Goal: Obtain resource: Download file/media

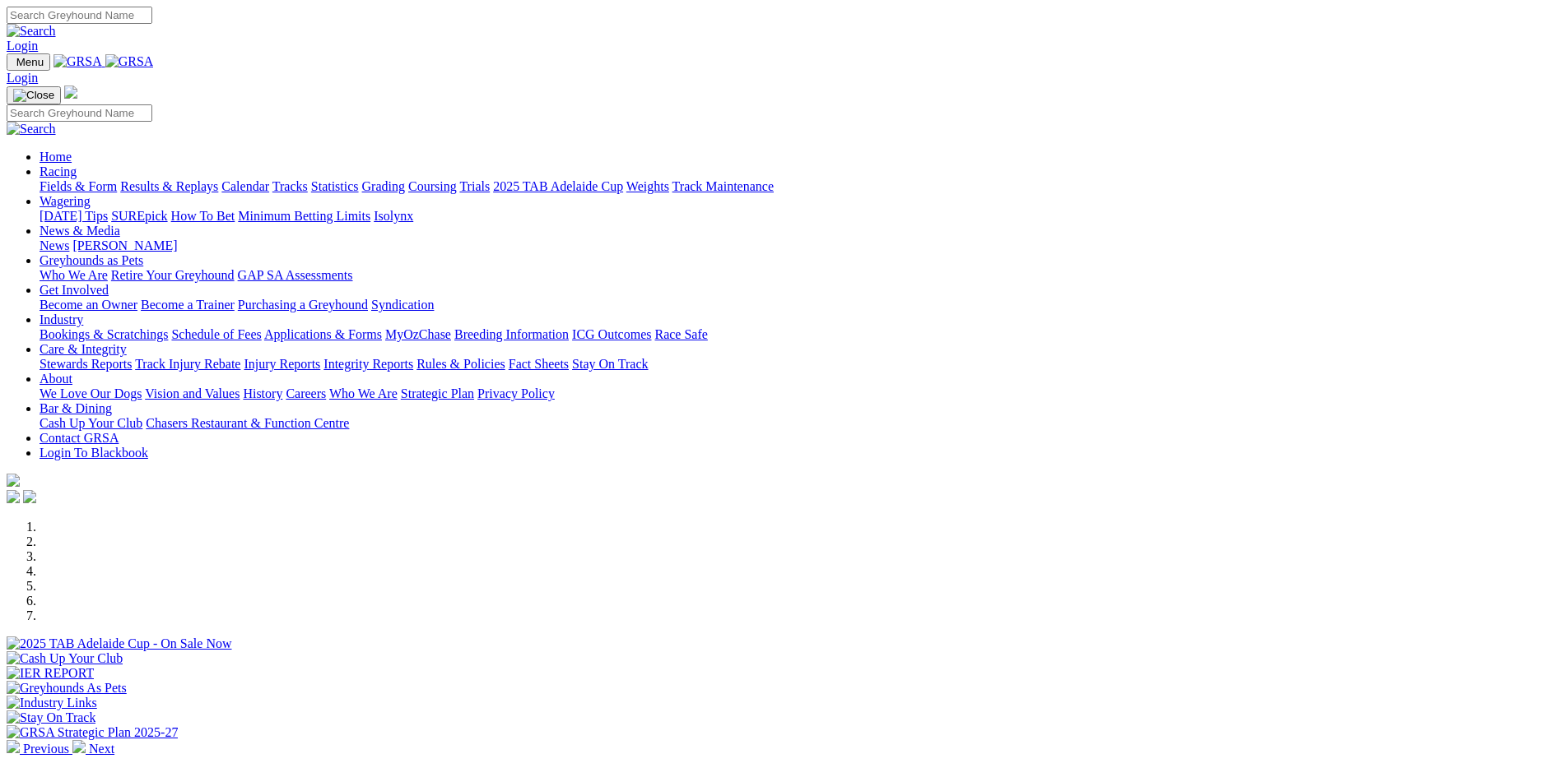
scroll to position [494, 0]
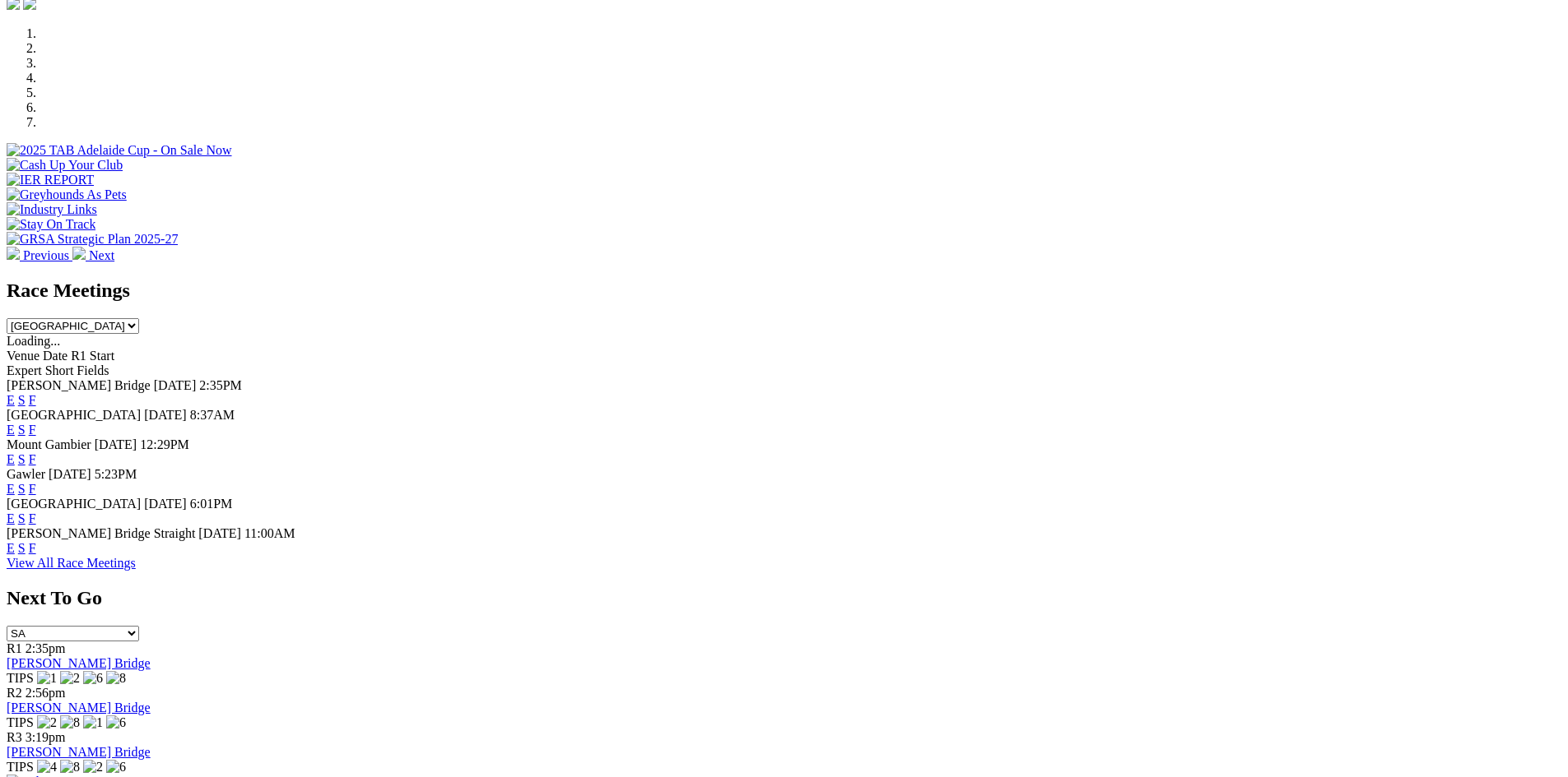
click at [988, 280] on div "Race Meetings South Australia New South Wales Northern Territory Queensland Tas…" at bounding box center [784, 307] width 1555 height 54
click at [139, 318] on select "South Australia New South Wales Northern Territory Queensland Tasmania Victoria…" at bounding box center [73, 326] width 132 height 16
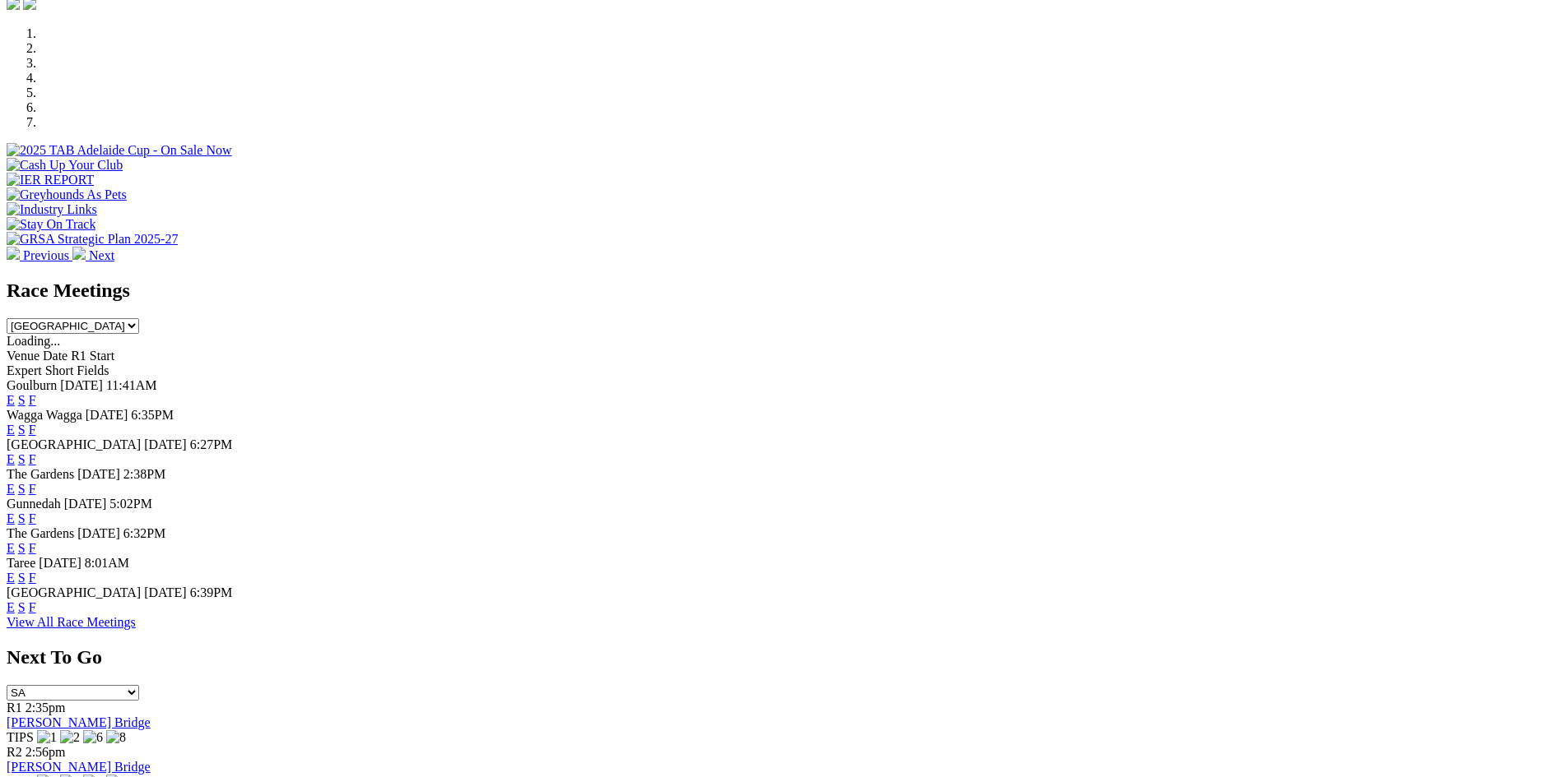
click at [139, 318] on select "South Australia New South Wales Northern Territory Queensland Tasmania Victoria…" at bounding box center [73, 326] width 132 height 16
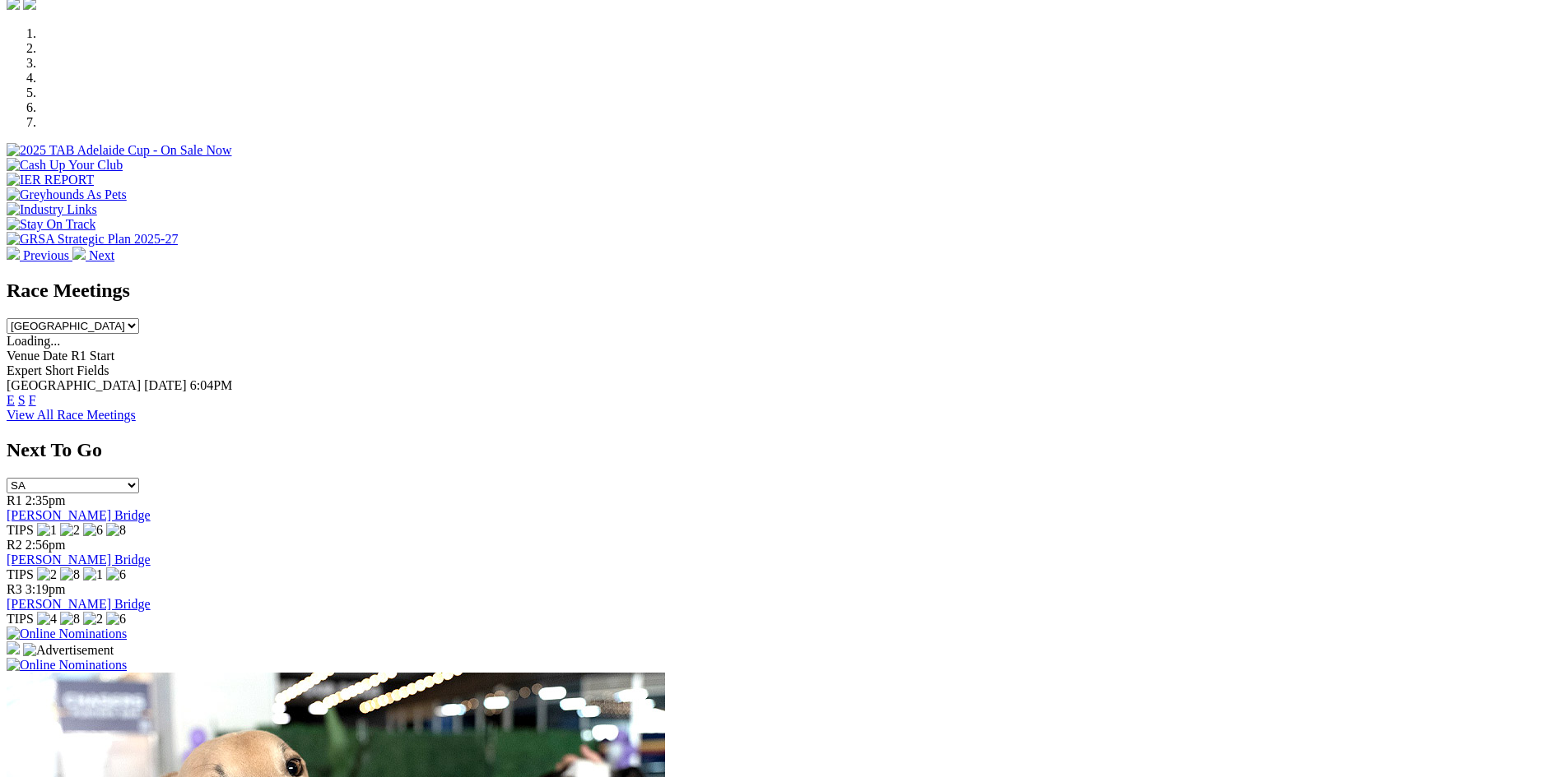
drag, startPoint x: 1001, startPoint y: 159, endPoint x: 998, endPoint y: 175, distance: 16.3
click at [139, 318] on select "South Australia New South Wales Northern Territory Queensland Tasmania Victoria…" at bounding box center [73, 326] width 132 height 16
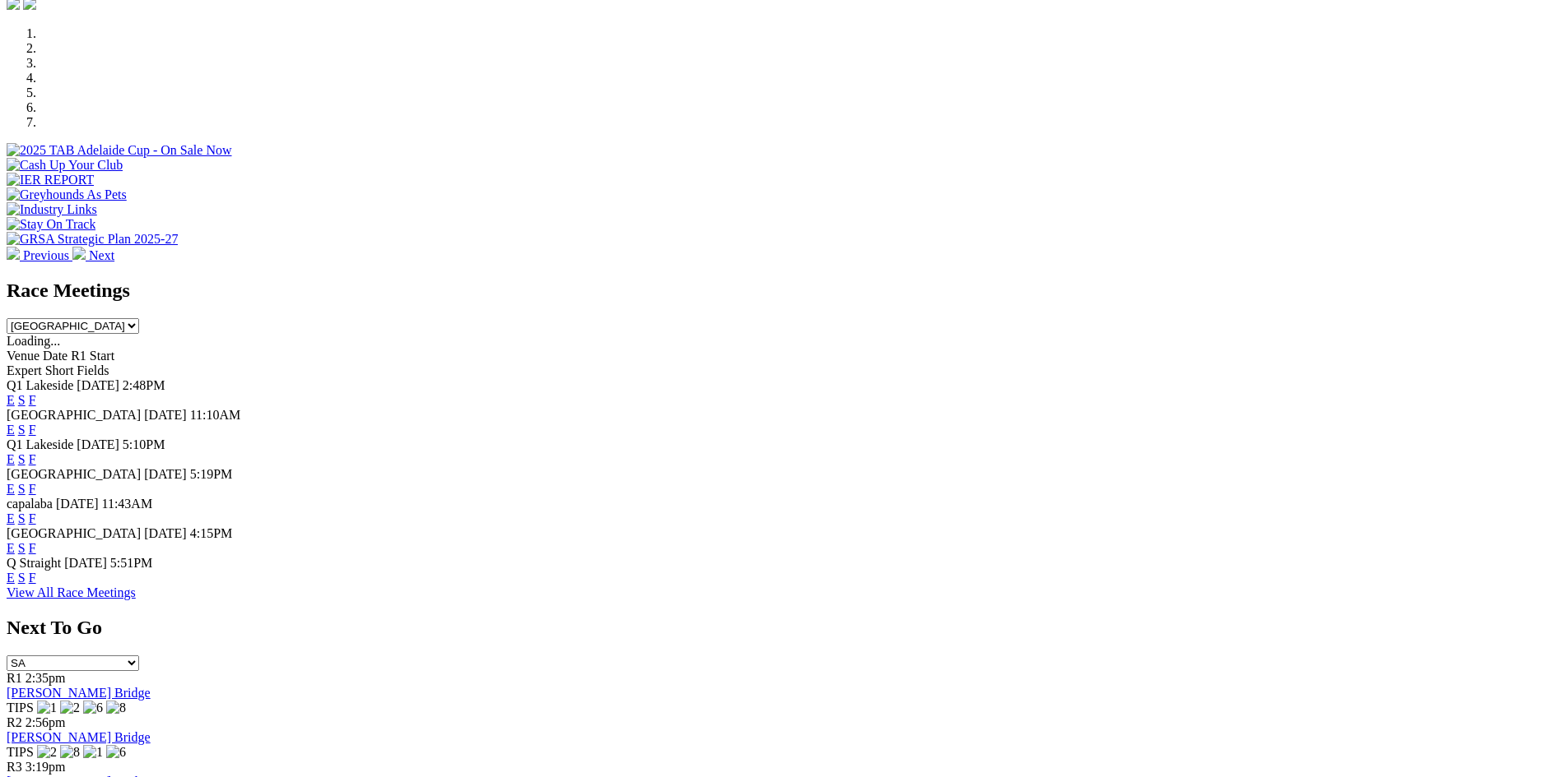
click at [139, 318] on select "South Australia New South Wales Northern Territory Queensland Tasmania Victoria…" at bounding box center [73, 326] width 132 height 16
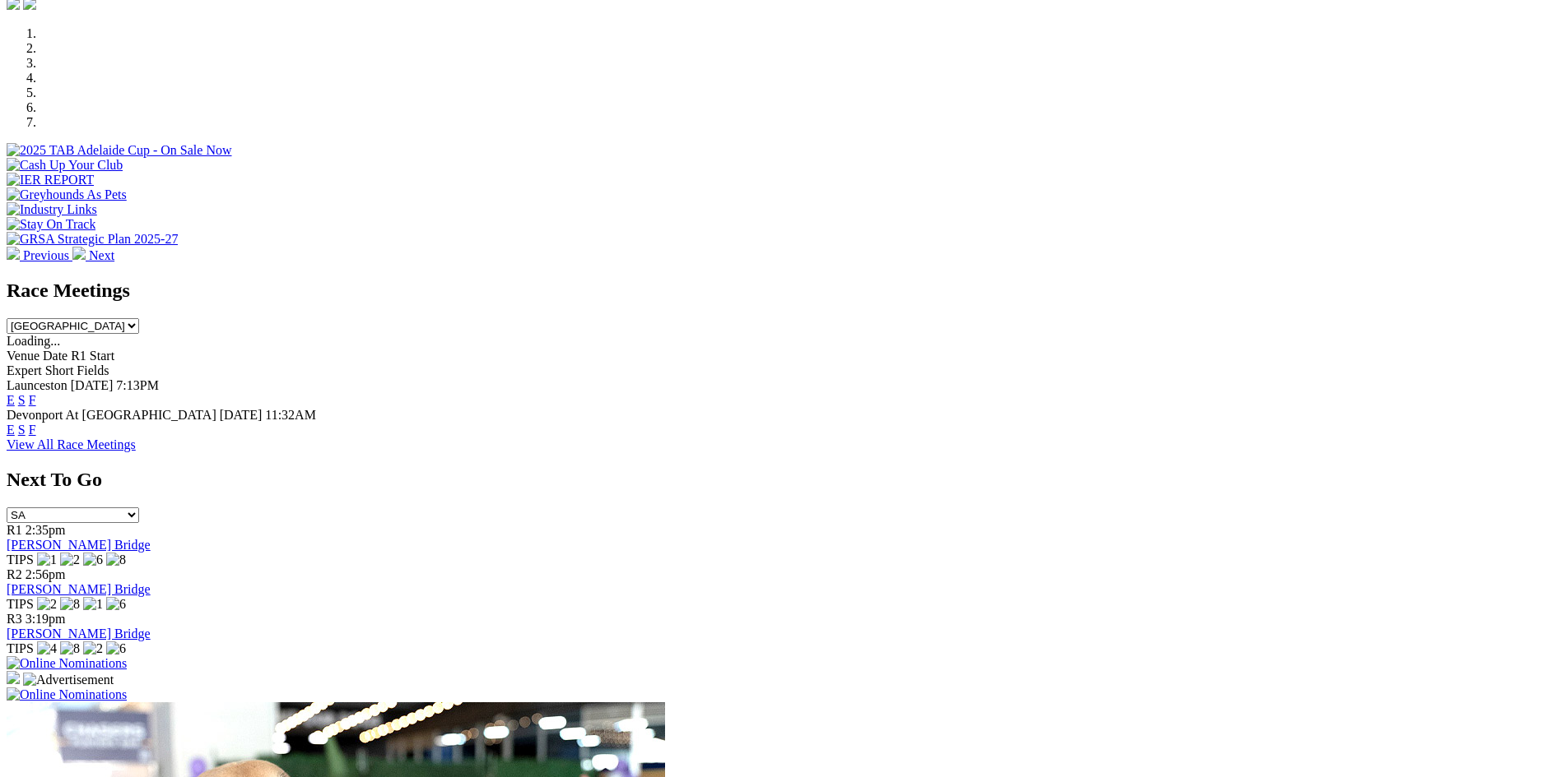
click at [139, 318] on select "South Australia New South Wales Northern Territory Queensland Tasmania Victoria…" at bounding box center [73, 326] width 132 height 16
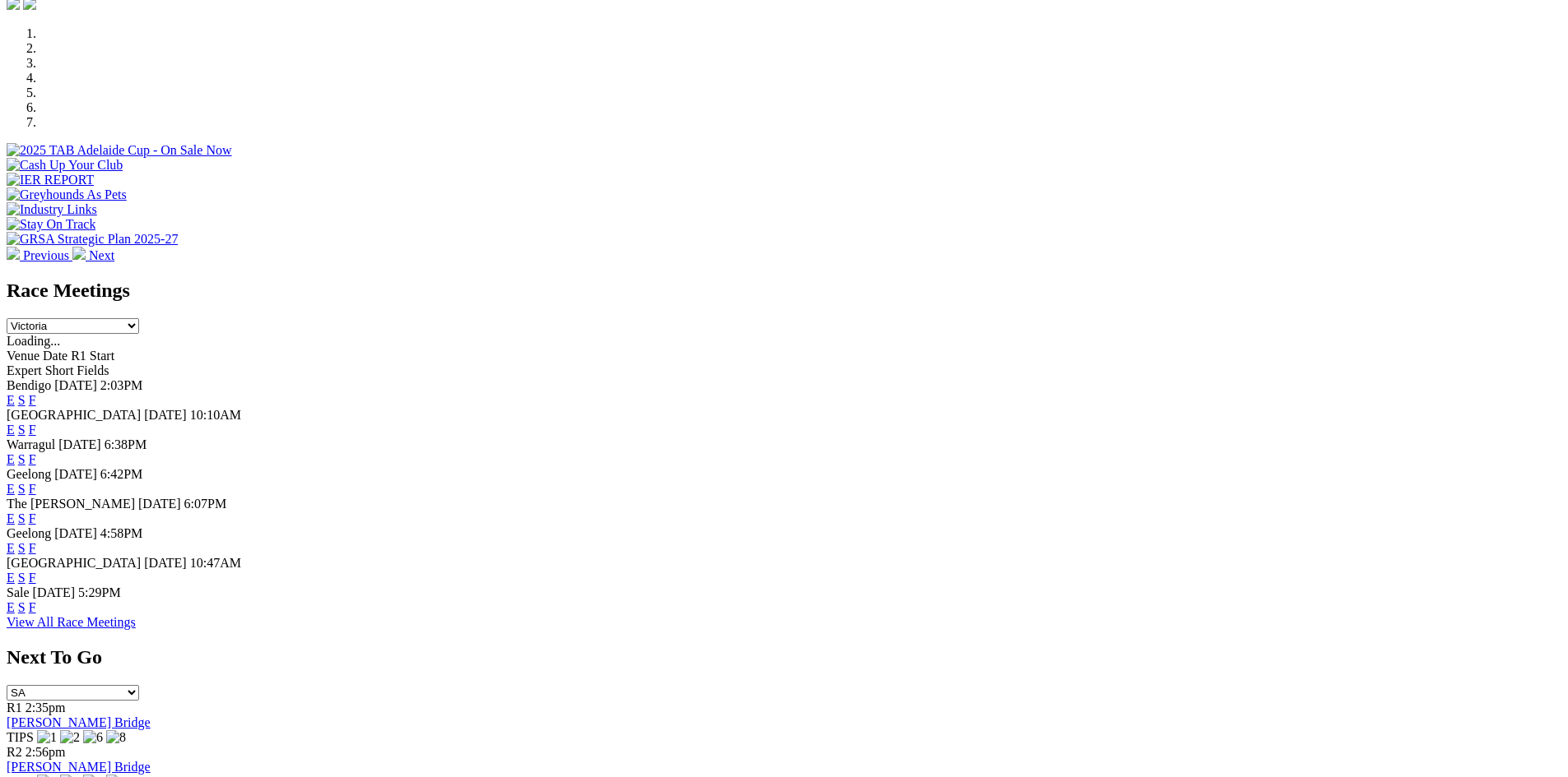
click at [139, 318] on select "South Australia New South Wales Northern Territory Queensland Tasmania Victoria…" at bounding box center [73, 326] width 132 height 16
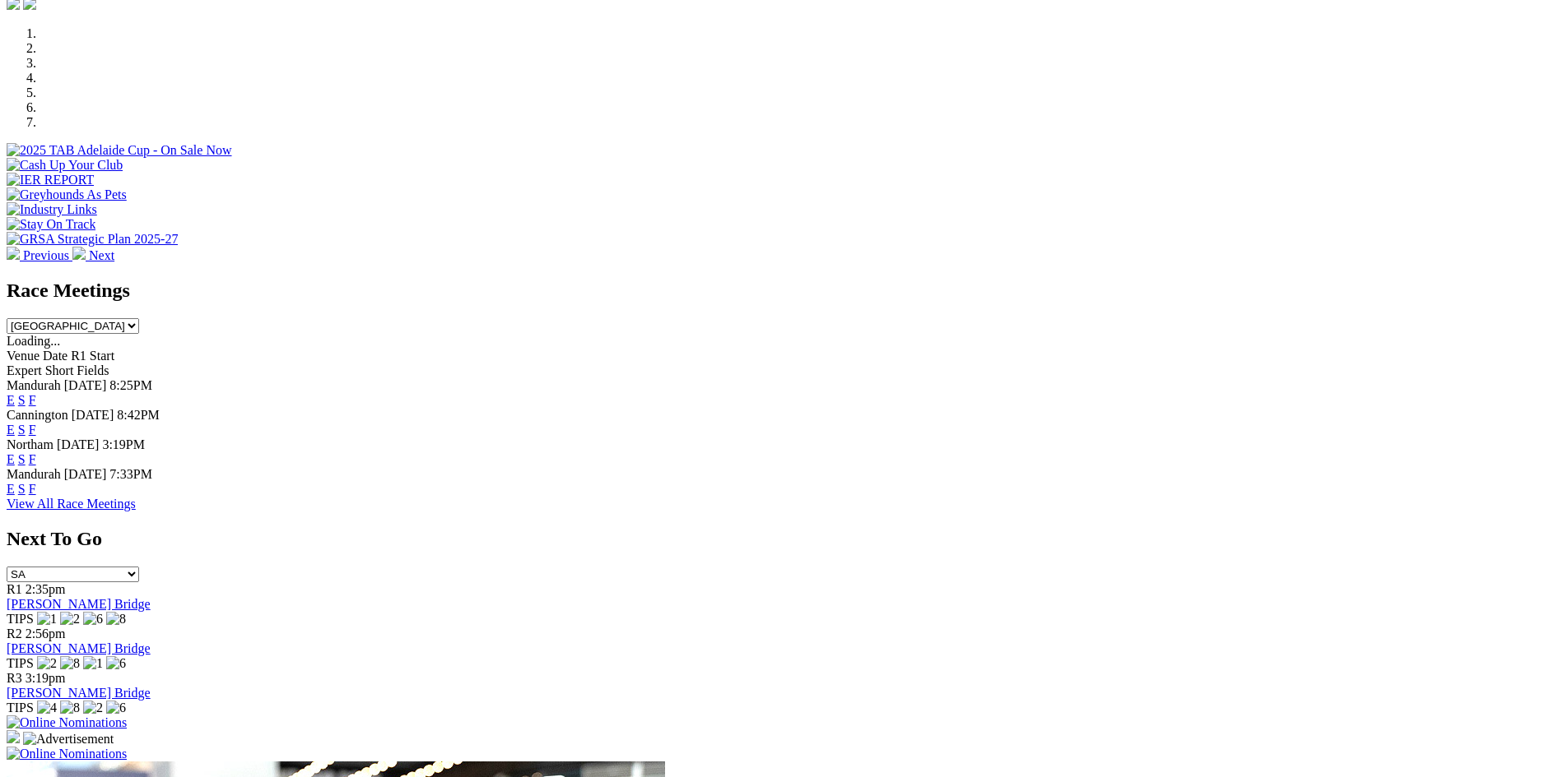
click at [139, 318] on select "South Australia New South Wales Northern Territory Queensland Tasmania Victoria…" at bounding box center [73, 326] width 132 height 16
select select "NSW"
click at [139, 318] on select "South Australia New South Wales Northern Territory Queensland Tasmania Victoria…" at bounding box center [73, 326] width 132 height 16
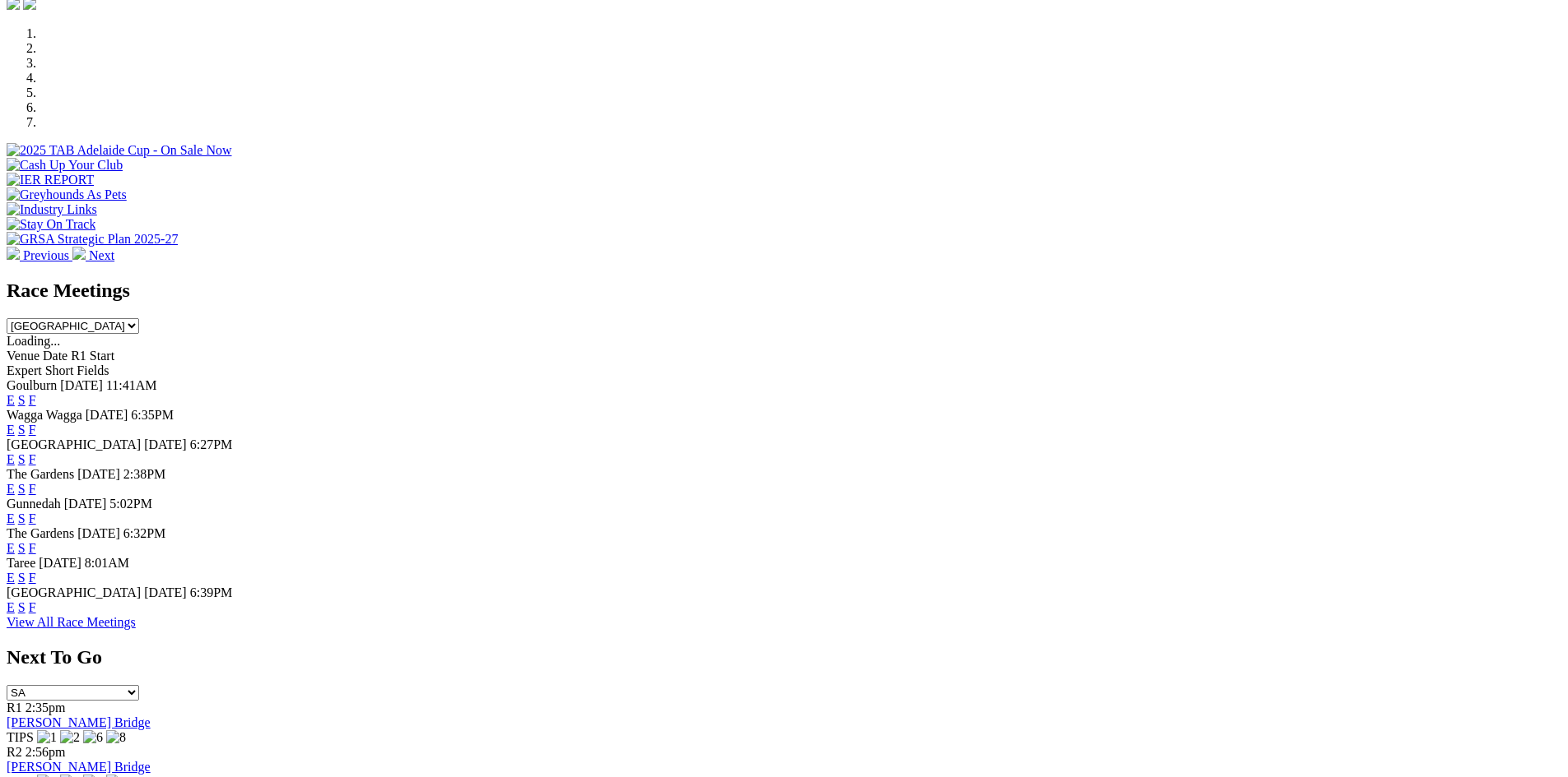
click at [15, 482] on link "E" at bounding box center [10, 489] width 8 height 14
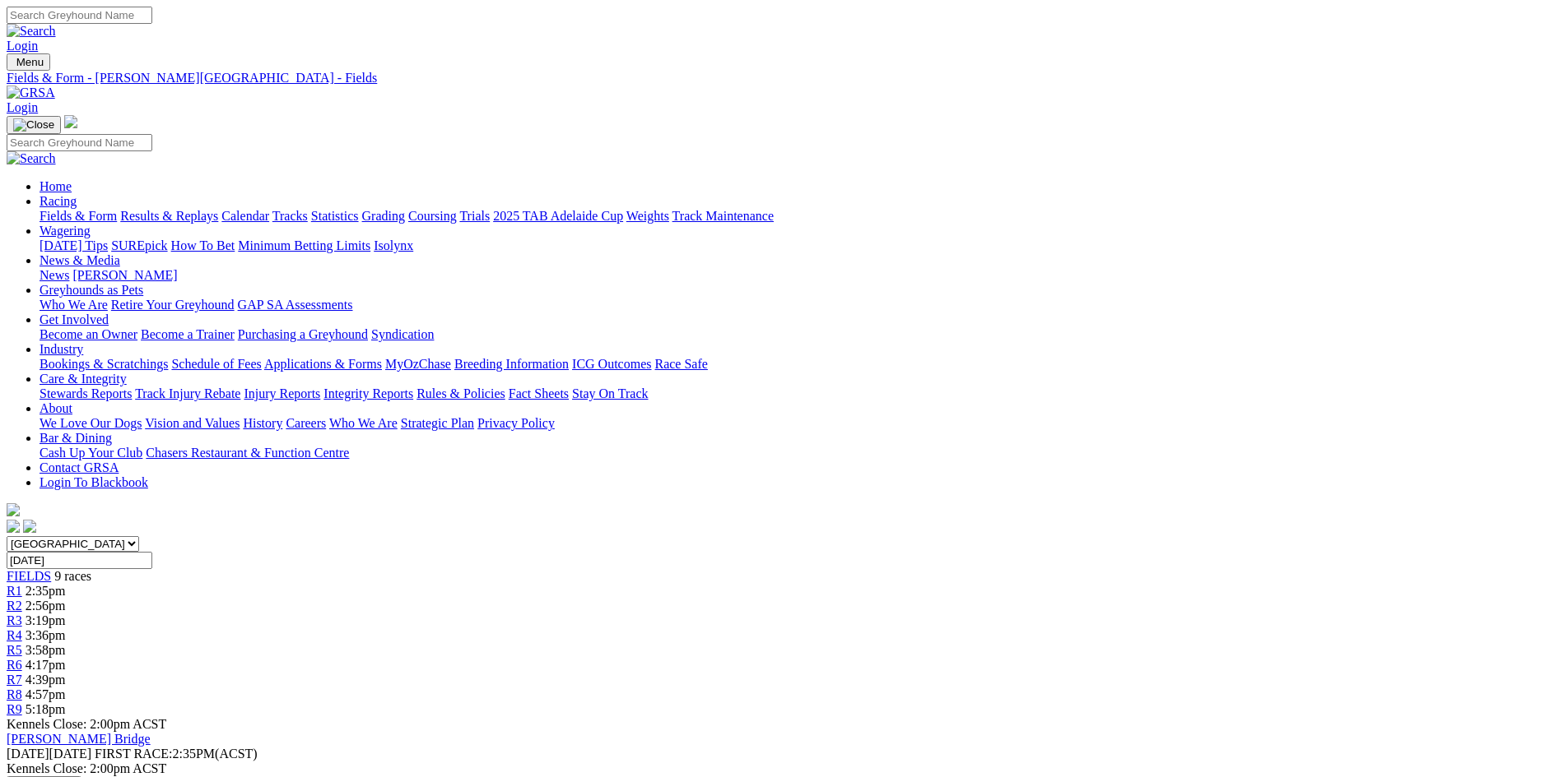
click at [81, 776] on button "Download" at bounding box center [44, 787] width 75 height 21
click at [891, 214] on link "CSV (Excel)" at bounding box center [856, 207] width 67 height 14
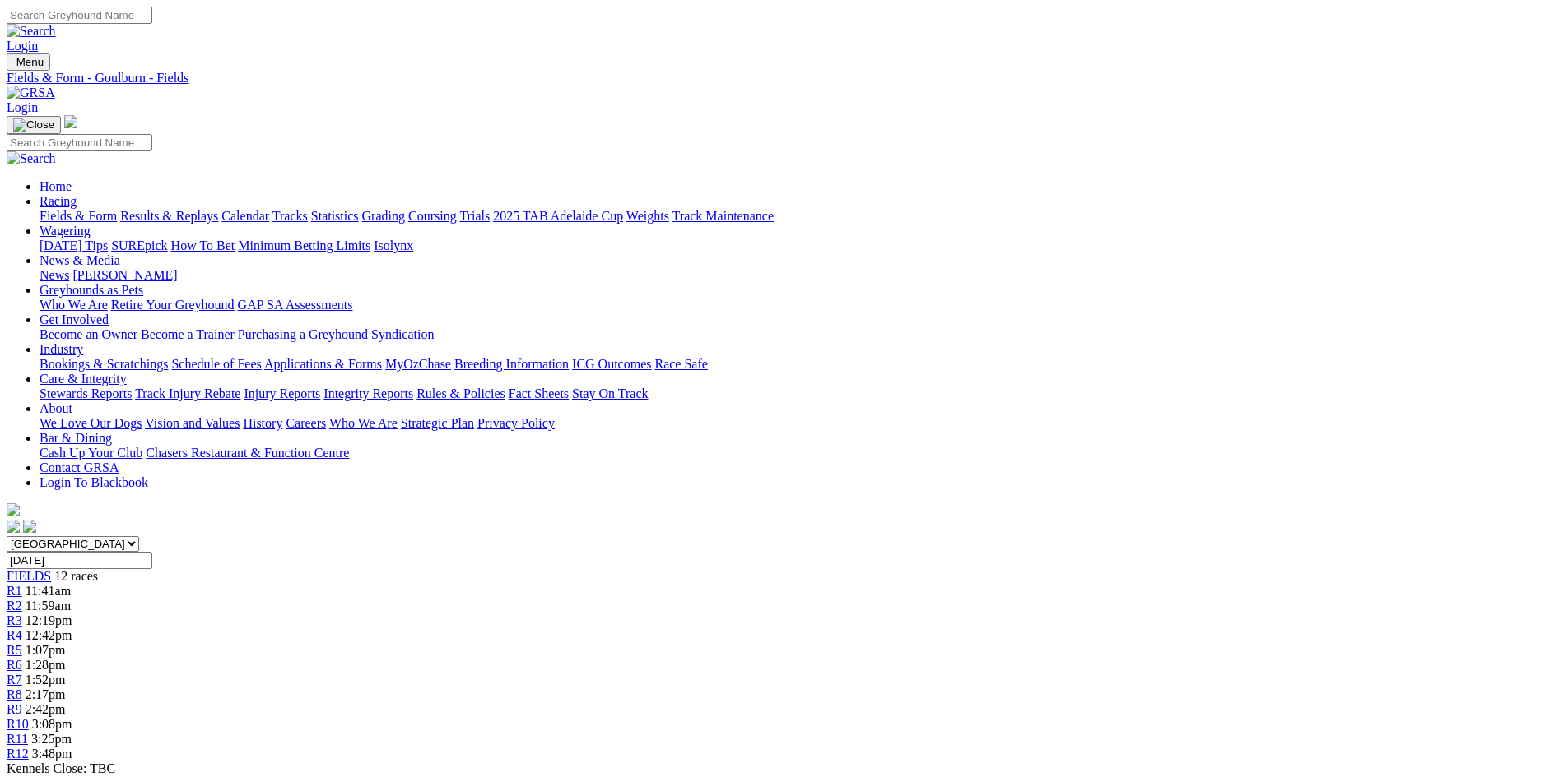
click at [891, 214] on link "CSV (Excel)" at bounding box center [856, 207] width 67 height 14
drag, startPoint x: 1074, startPoint y: 366, endPoint x: 1076, endPoint y: 413, distance: 47.0
click at [891, 214] on link "CSV (Excel)" at bounding box center [856, 207] width 67 height 14
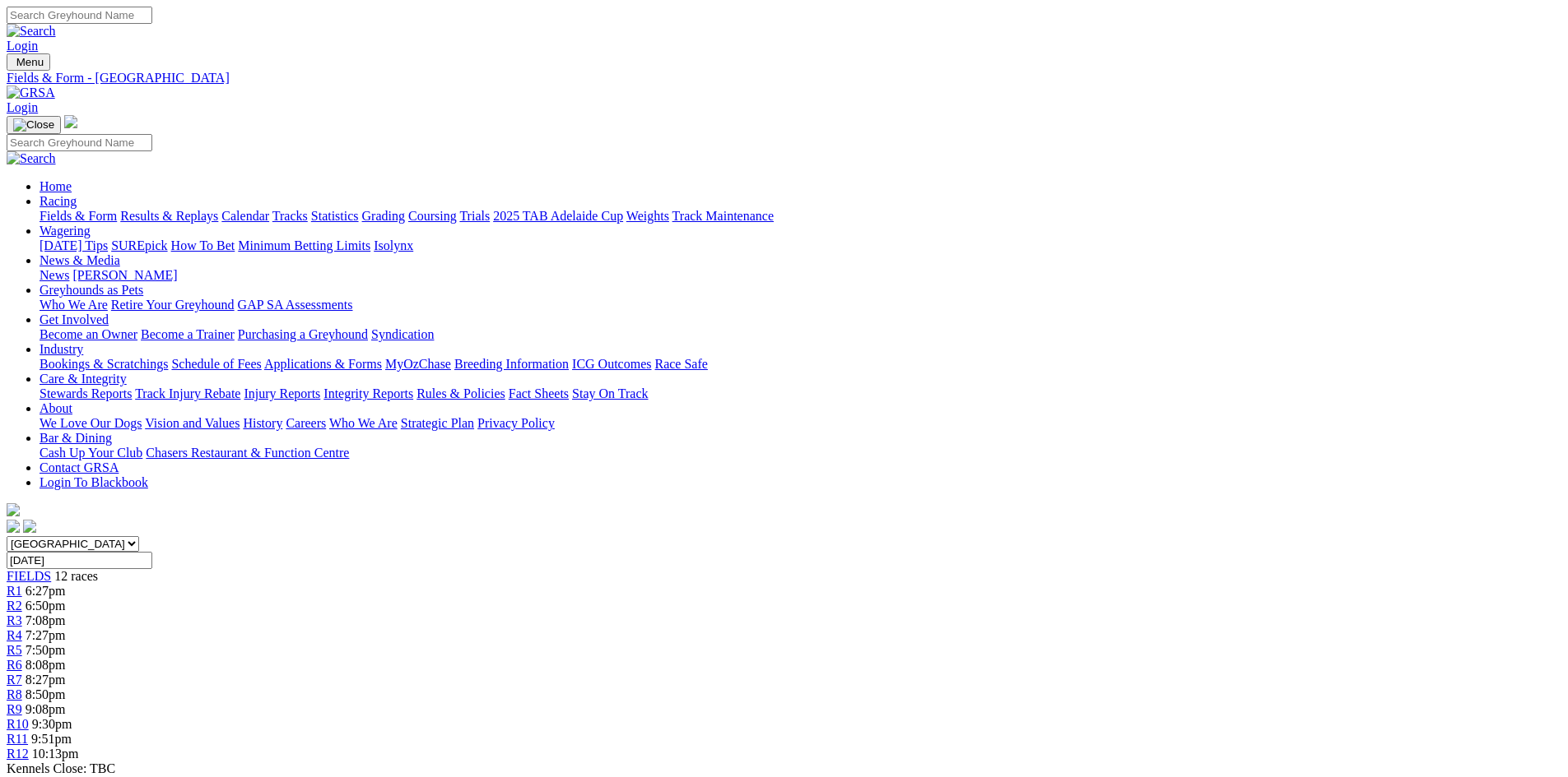
click at [891, 214] on link "CSV (Excel)" at bounding box center [856, 207] width 67 height 14
drag, startPoint x: 1103, startPoint y: 365, endPoint x: 1100, endPoint y: 431, distance: 66.1
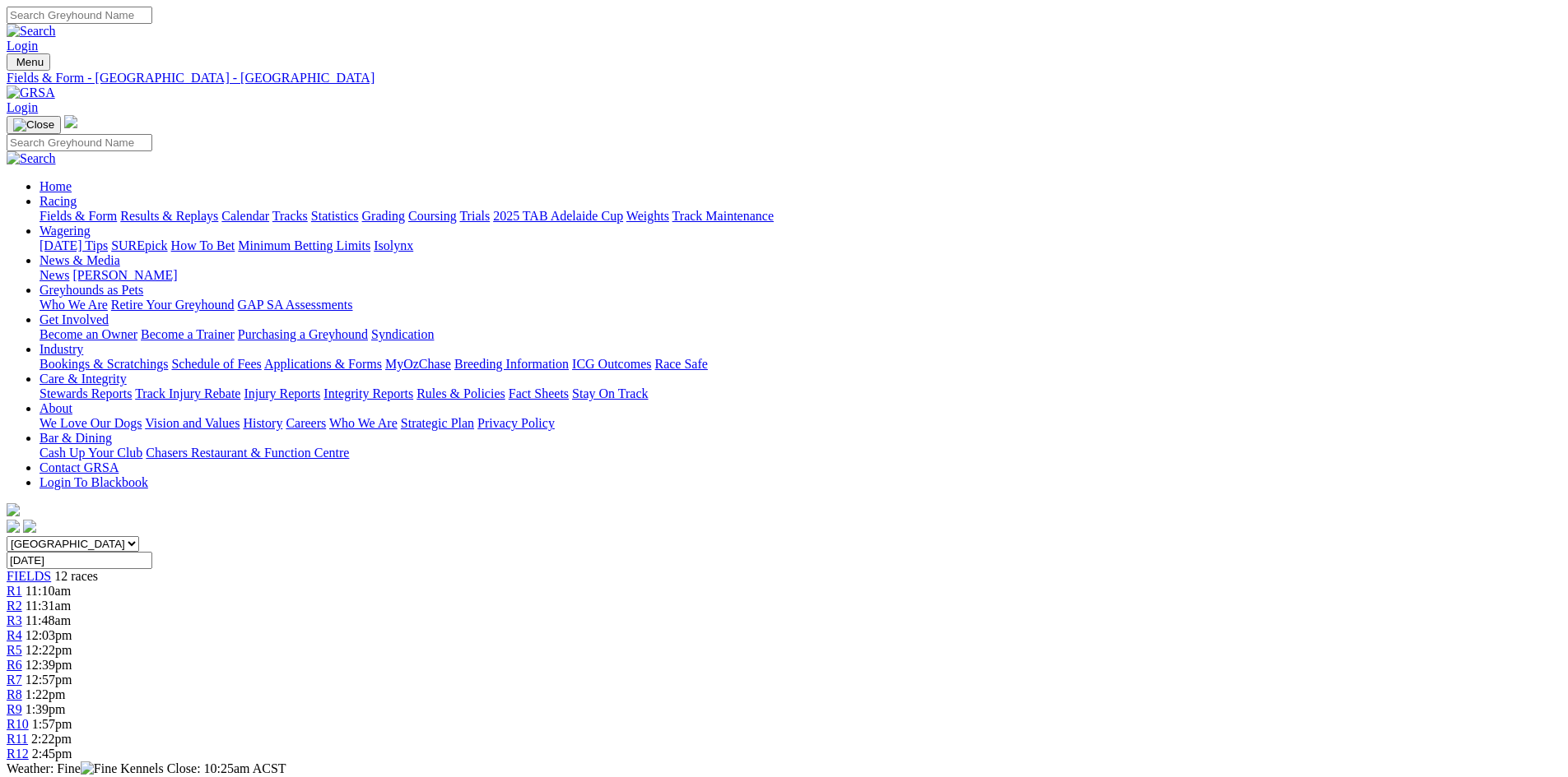
click at [891, 221] on link "CSV (Excel)" at bounding box center [856, 214] width 67 height 14
drag, startPoint x: 1114, startPoint y: 362, endPoint x: 1106, endPoint y: 394, distance: 33.0
click at [891, 214] on link "CSV (Excel)" at bounding box center [856, 207] width 67 height 14
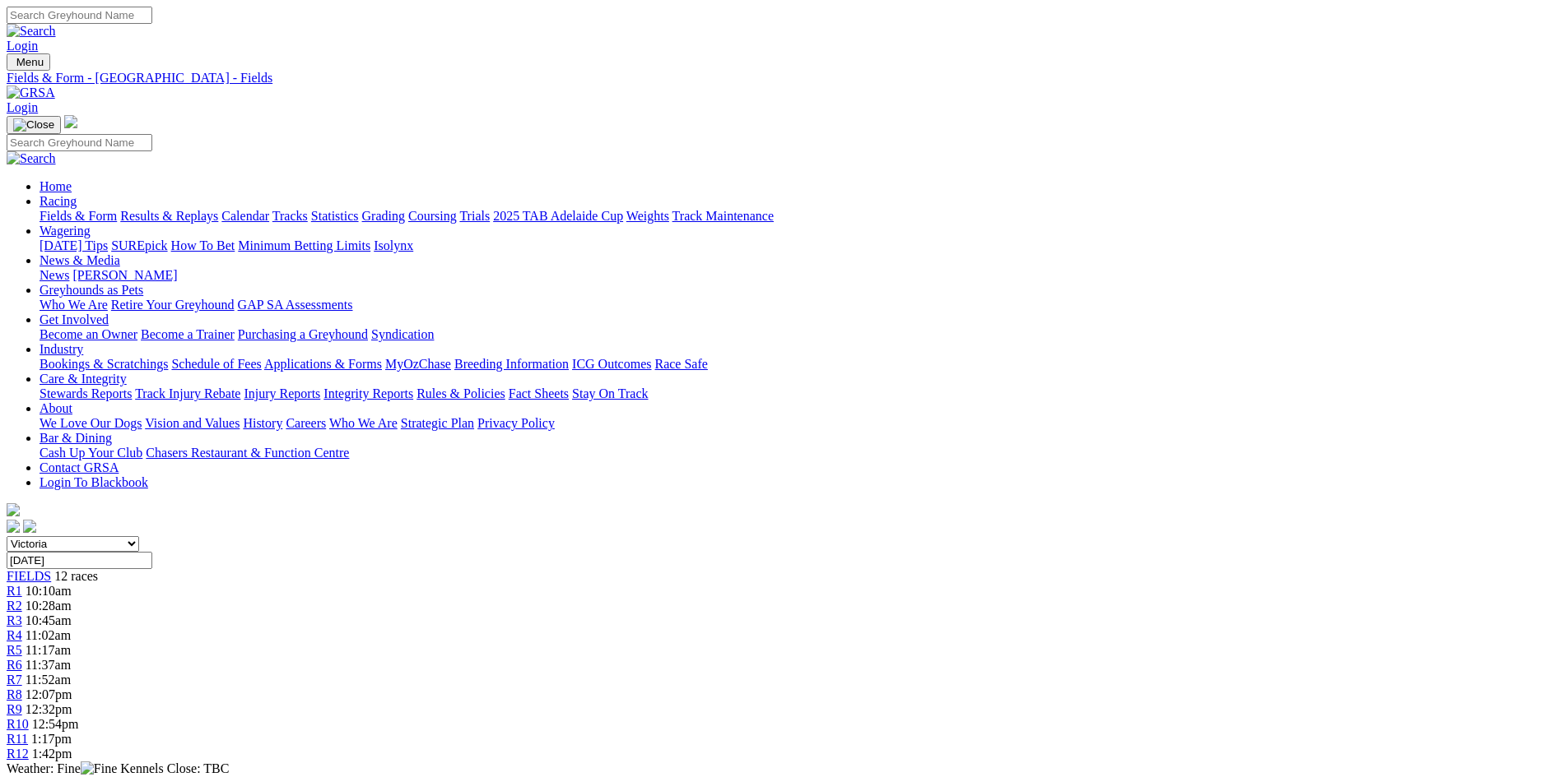
click at [891, 221] on link "CSV (Excel)" at bounding box center [856, 214] width 67 height 14
click at [891, 214] on link "CSV (Excel)" at bounding box center [856, 207] width 67 height 14
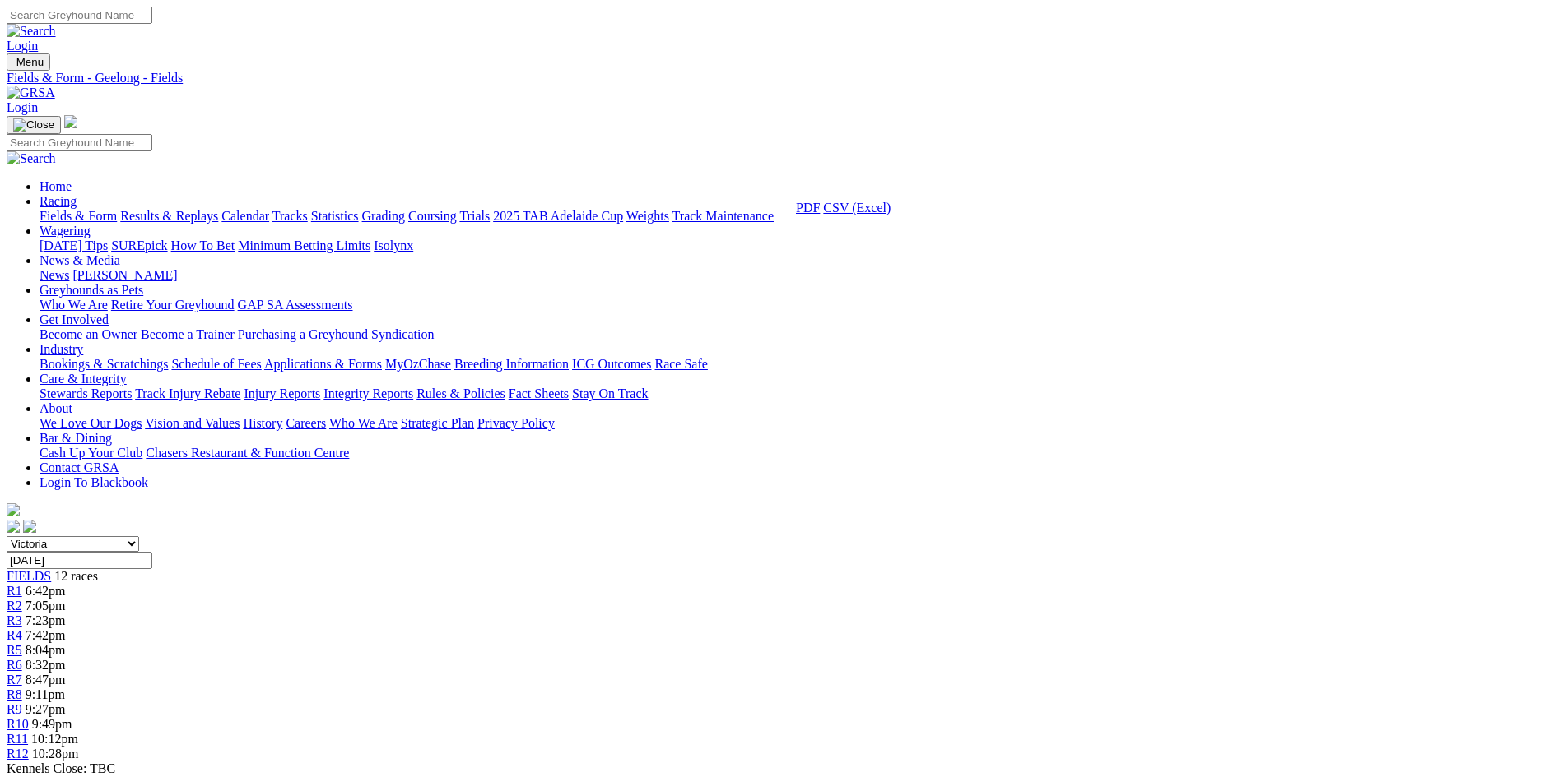
click at [891, 214] on link "CSV (Excel)" at bounding box center [856, 207] width 67 height 14
drag, startPoint x: 1108, startPoint y: 367, endPoint x: 1103, endPoint y: 391, distance: 24.5
click at [891, 214] on link "CSV (Excel)" at bounding box center [856, 207] width 67 height 14
